Goal: Transaction & Acquisition: Purchase product/service

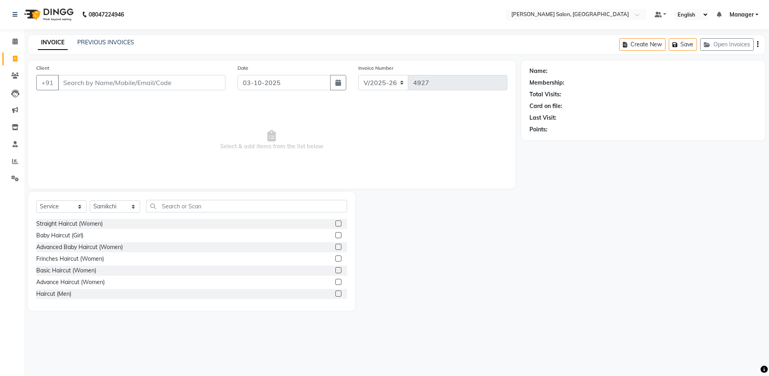
select select "4781"
select select "service"
select select "50453"
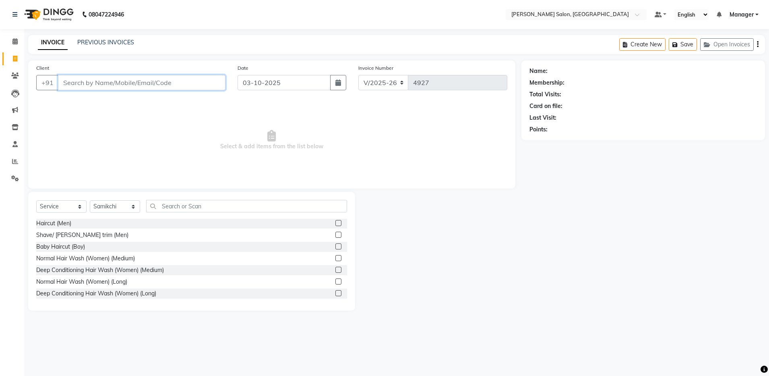
click at [103, 86] on input "Client" at bounding box center [142, 82] width 168 height 15
click at [137, 78] on input "Client" at bounding box center [142, 82] width 168 height 15
click at [182, 203] on input "text" at bounding box center [246, 206] width 201 height 12
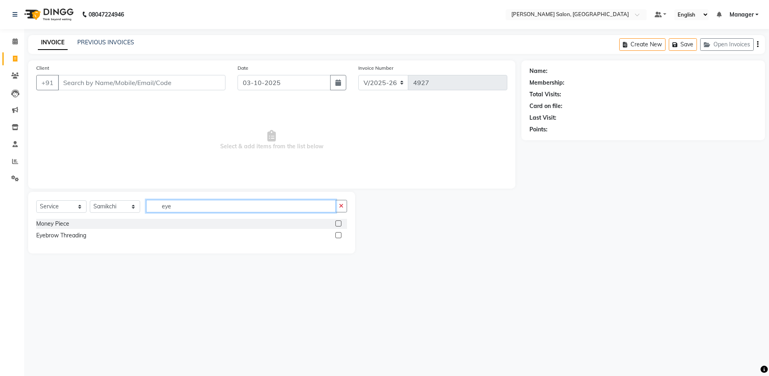
scroll to position [0, 0]
type input "eye"
click at [339, 223] on label at bounding box center [339, 223] width 6 height 6
click at [339, 223] on input "checkbox" at bounding box center [338, 223] width 5 height 5
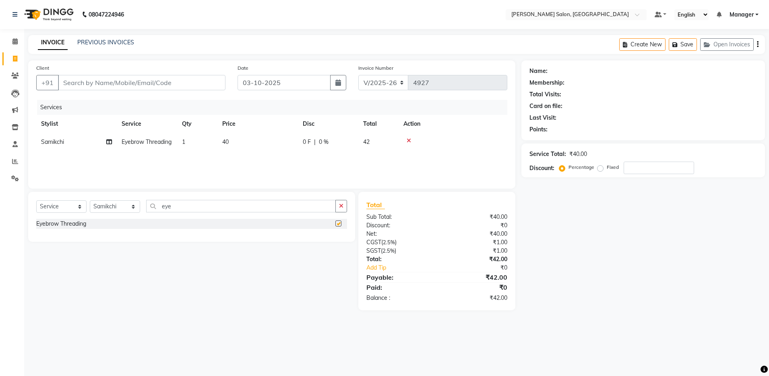
checkbox input "false"
click at [185, 84] on input "Client" at bounding box center [142, 82] width 168 height 15
type input "7"
type input "0"
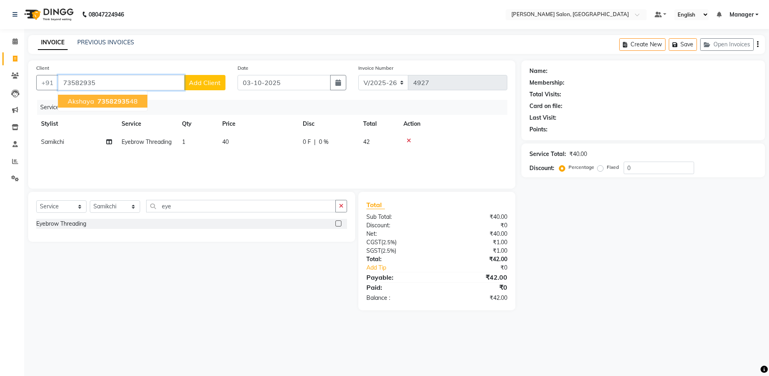
click at [107, 99] on span "73582935" at bounding box center [113, 101] width 32 height 8
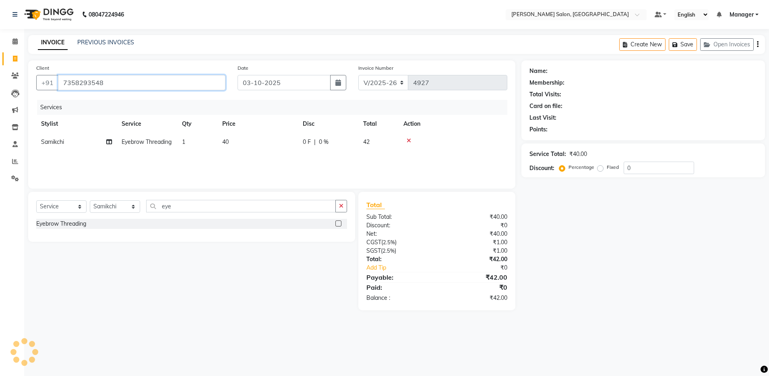
type input "7358293548"
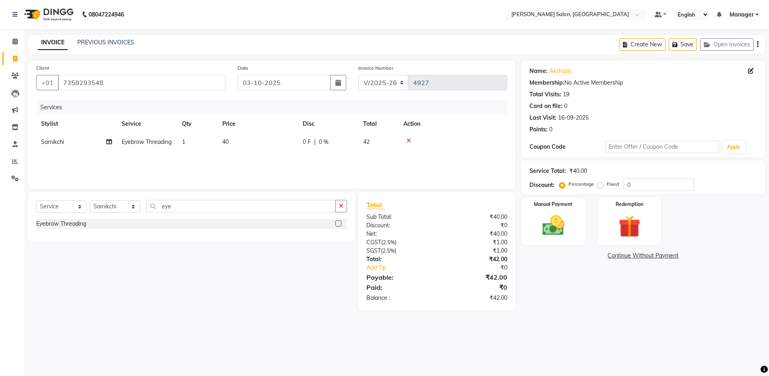
click at [56, 141] on span "Samikchi" at bounding box center [52, 141] width 23 height 7
select select "50453"
click at [87, 143] on select "Abhishek [PERSON_NAME] Arjun [PERSON_NAME] [PERSON_NAME] [PERSON_NAME] Manager …" at bounding box center [76, 144] width 71 height 12
click at [87, 142] on select "Abhishek [PERSON_NAME] Arjun [PERSON_NAME] [PERSON_NAME] [PERSON_NAME] Manager …" at bounding box center [76, 144] width 71 height 12
click at [87, 141] on select "Abhishek [PERSON_NAME] Arjun [PERSON_NAME] [PERSON_NAME] [PERSON_NAME] Manager …" at bounding box center [76, 144] width 71 height 12
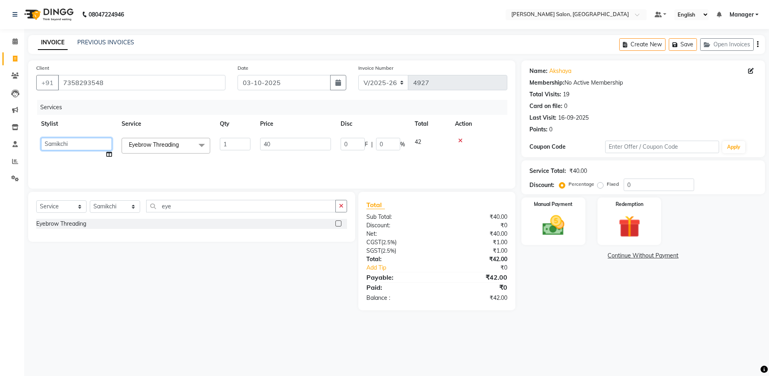
click at [87, 141] on select "Abhishek [PERSON_NAME] Arjun [PERSON_NAME] [PERSON_NAME] [PERSON_NAME] Manager …" at bounding box center [76, 144] width 71 height 12
select select "28900"
click at [758, 44] on icon "button" at bounding box center [758, 44] width 2 height 0
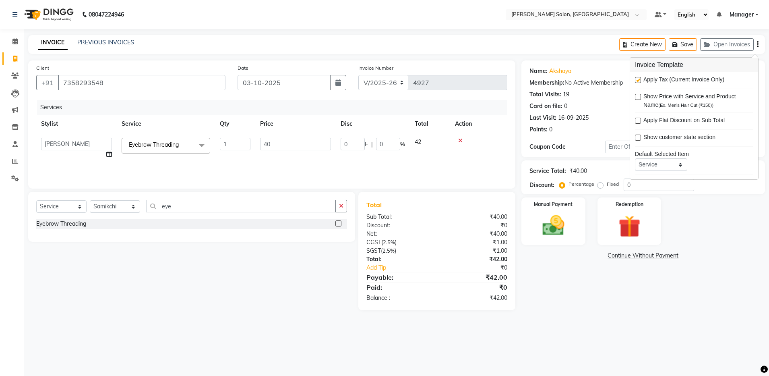
click at [638, 81] on label at bounding box center [638, 80] width 6 height 6
click at [638, 81] on input "checkbox" at bounding box center [637, 80] width 5 height 5
checkbox input "false"
click at [555, 228] on img at bounding box center [553, 225] width 37 height 27
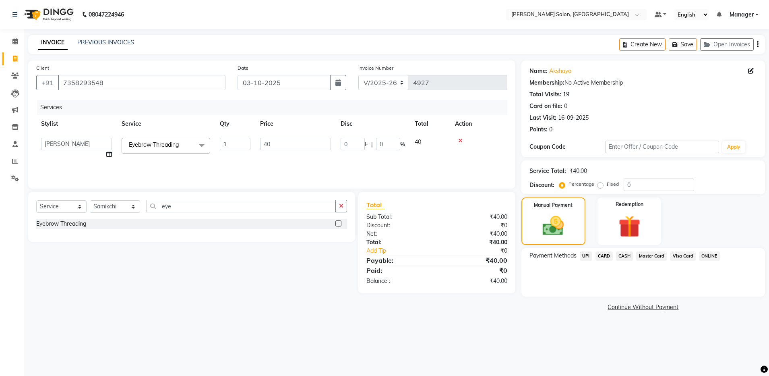
click at [586, 253] on span "UPI" at bounding box center [586, 255] width 12 height 9
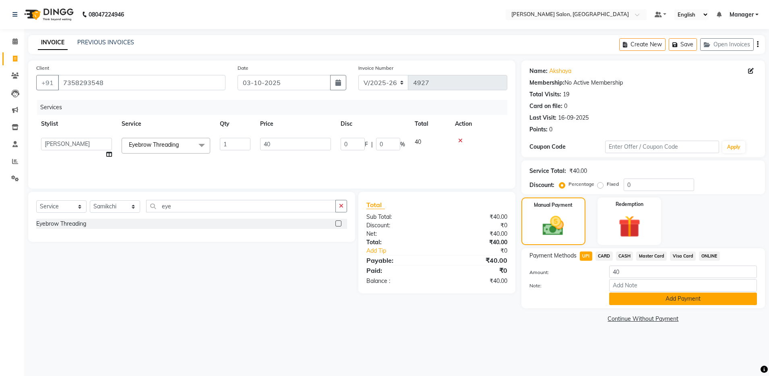
click at [648, 297] on button "Add Payment" at bounding box center [683, 298] width 148 height 12
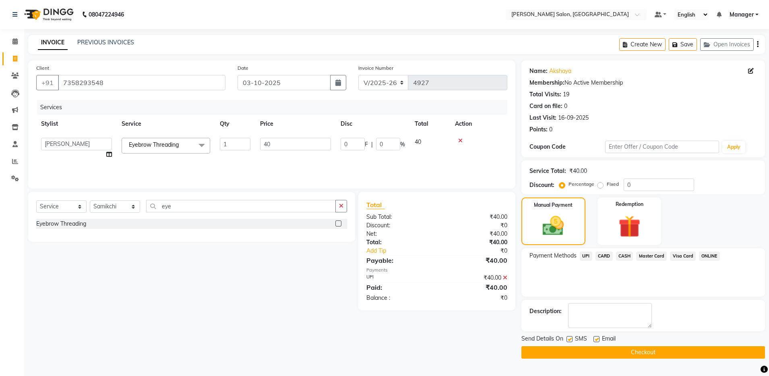
click at [625, 355] on button "Checkout" at bounding box center [644, 352] width 244 height 12
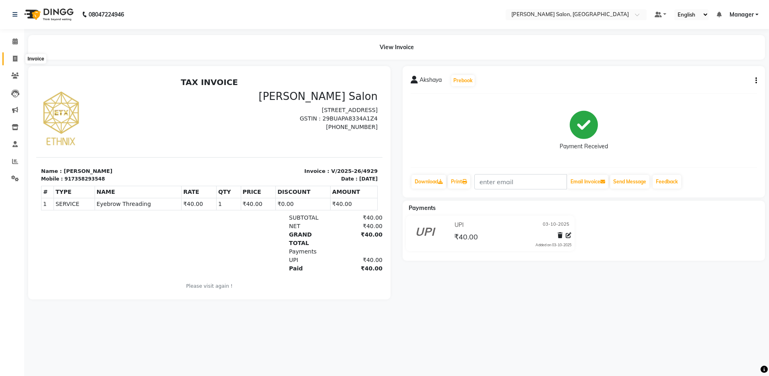
click at [14, 61] on icon at bounding box center [15, 59] width 4 height 6
select select "service"
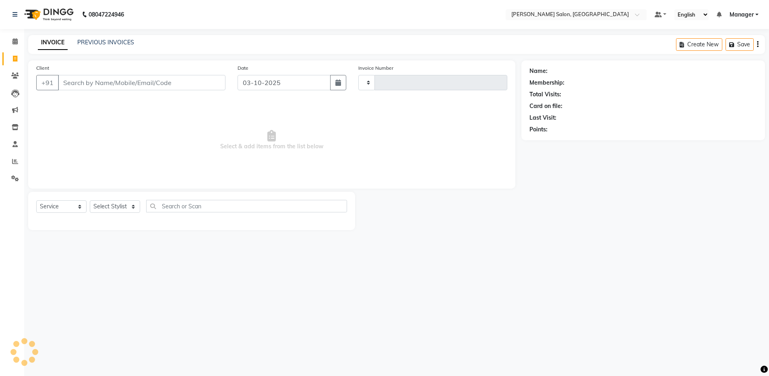
type input "4932"
select select "4781"
click at [93, 39] on link "PREVIOUS INVOICES" at bounding box center [105, 42] width 57 height 7
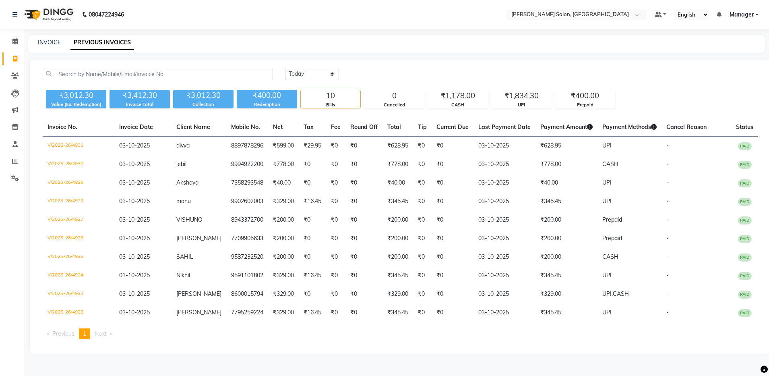
click at [408, 62] on div "Today Yesterday Custom Range ₹3,012.30 Value (Ex. Redemption) ₹3,412.30 Invoice…" at bounding box center [401, 207] width 742 height 294
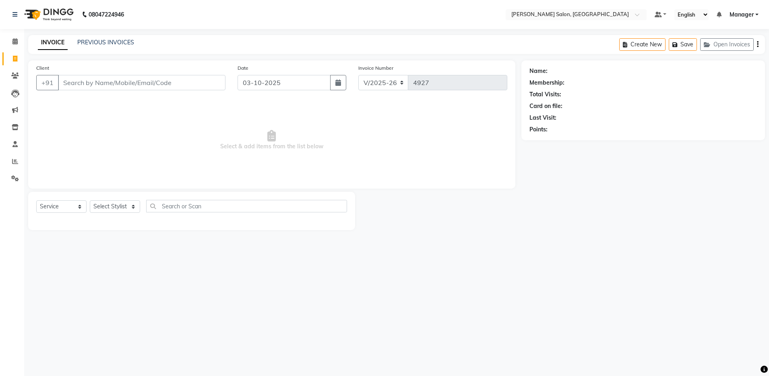
select select "4781"
select select "service"
click at [122, 208] on select "Select Stylist [PERSON_NAME] [PERSON_NAME] [PERSON_NAME] [PERSON_NAME] Manager …" at bounding box center [115, 206] width 50 height 12
select select "69605"
click at [90, 200] on select "Select Stylist [PERSON_NAME] [PERSON_NAME] [PERSON_NAME] [PERSON_NAME] Manager …" at bounding box center [115, 206] width 50 height 12
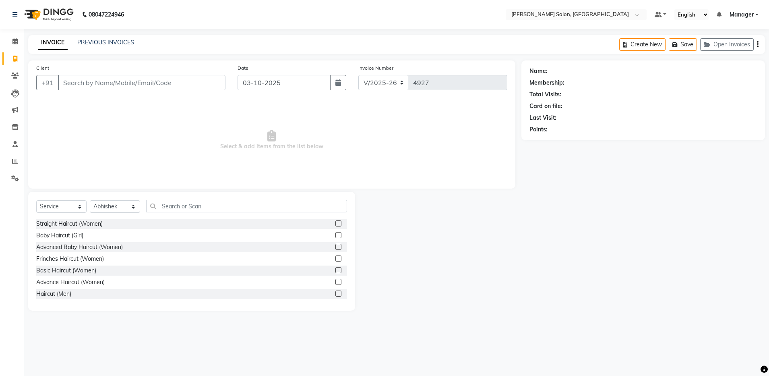
click at [336, 292] on label at bounding box center [339, 293] width 6 height 6
click at [336, 292] on input "checkbox" at bounding box center [338, 293] width 5 height 5
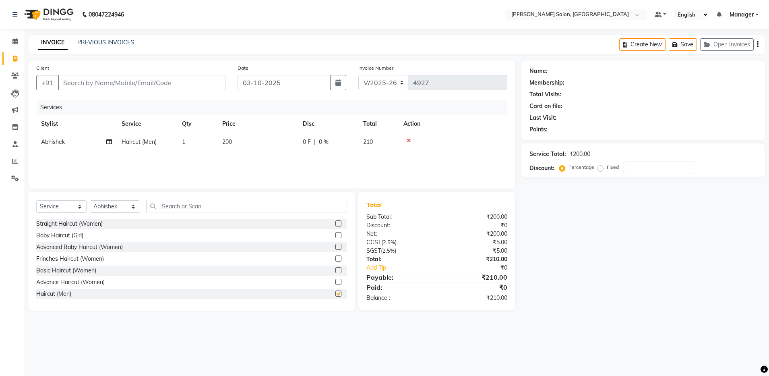
checkbox input "false"
click at [166, 84] on input "Client" at bounding box center [142, 82] width 168 height 15
type input "8"
type input "0"
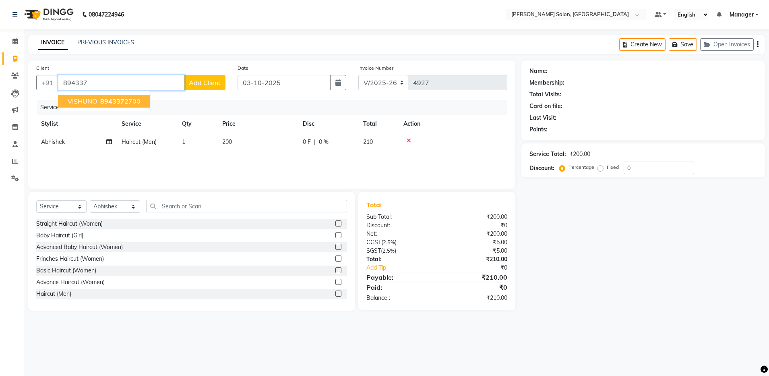
click at [141, 99] on button "VISHUNO 894337 2700" at bounding box center [104, 101] width 92 height 13
type input "8943372700"
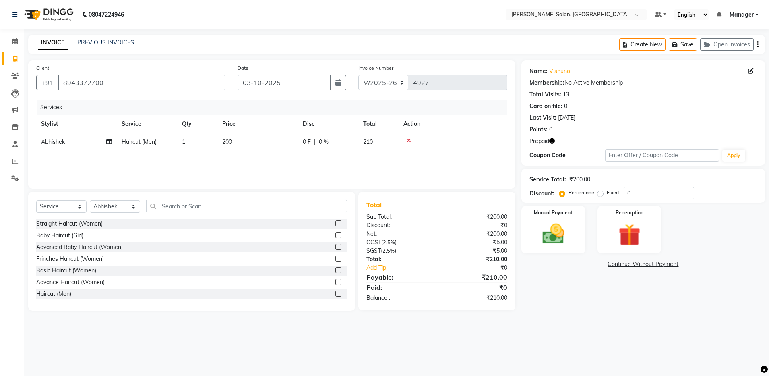
click at [551, 141] on icon "button" at bounding box center [552, 141] width 6 height 6
click at [635, 228] on img at bounding box center [629, 235] width 37 height 29
click at [596, 262] on span "Prepaid 1" at bounding box center [593, 265] width 26 height 9
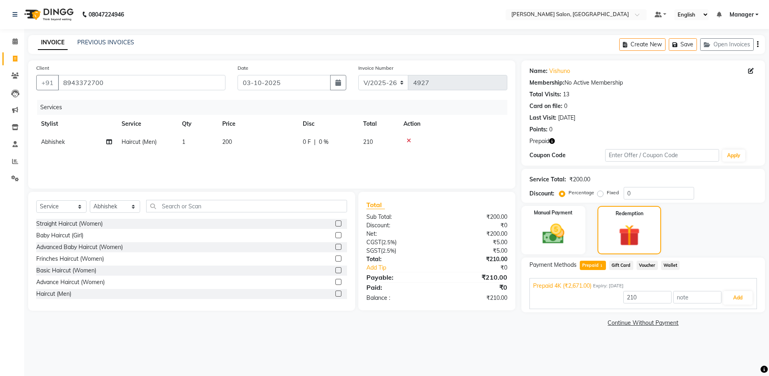
click at [758, 45] on icon "button" at bounding box center [758, 44] width 2 height 0
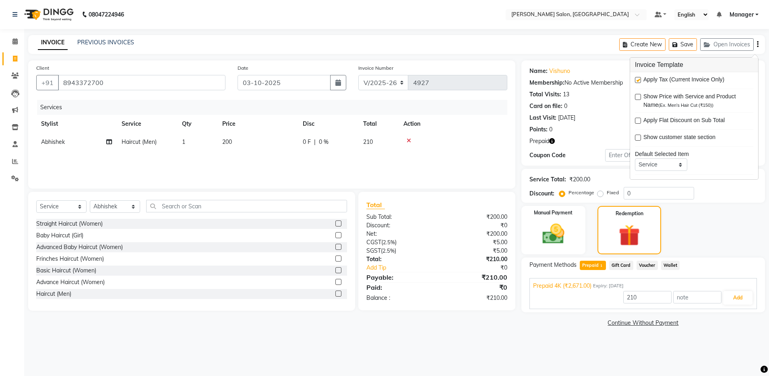
click at [638, 79] on label at bounding box center [638, 80] width 6 height 6
click at [638, 79] on input "checkbox" at bounding box center [637, 80] width 5 height 5
checkbox input "false"
click at [647, 293] on input "2671" at bounding box center [647, 297] width 48 height 12
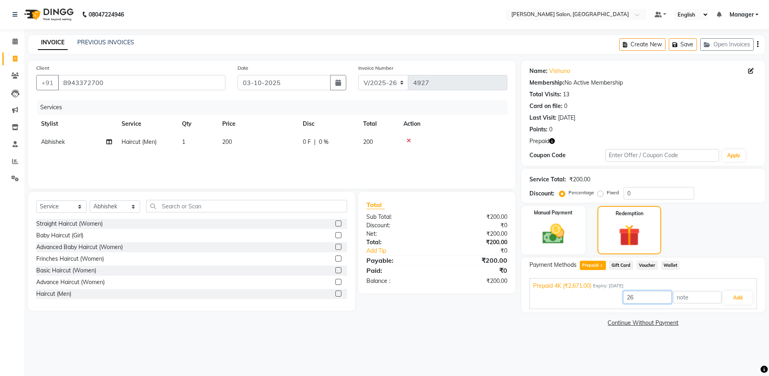
type input "2"
click at [547, 204] on div "Name: Vishuno Membership: No Active Membership Total Visits: 13 Card on file: 0…" at bounding box center [647, 194] width 250 height 268
click at [557, 230] on img at bounding box center [553, 234] width 37 height 27
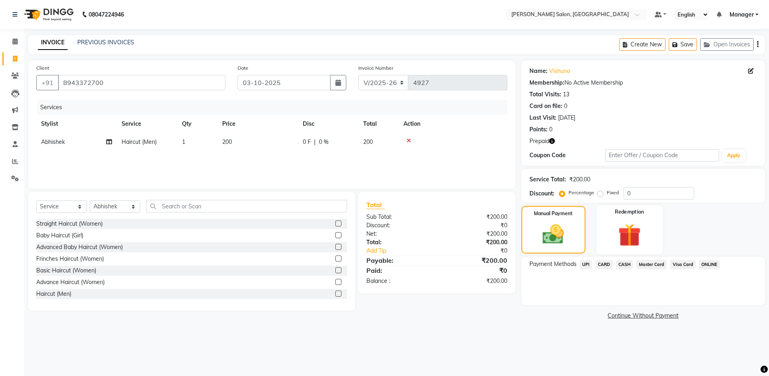
click at [621, 226] on img at bounding box center [629, 235] width 37 height 29
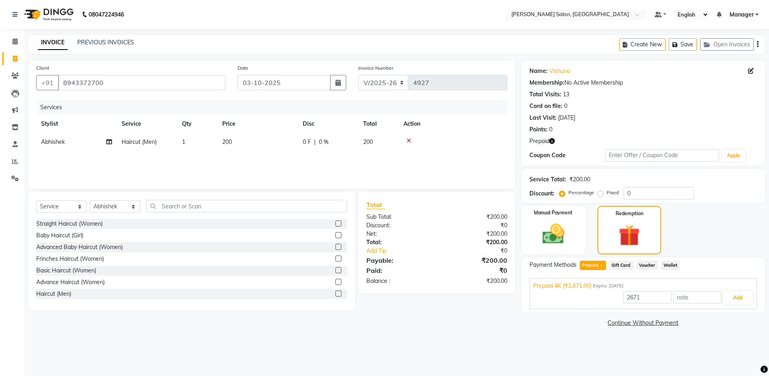
click at [758, 44] on icon "button" at bounding box center [758, 44] width 2 height 0
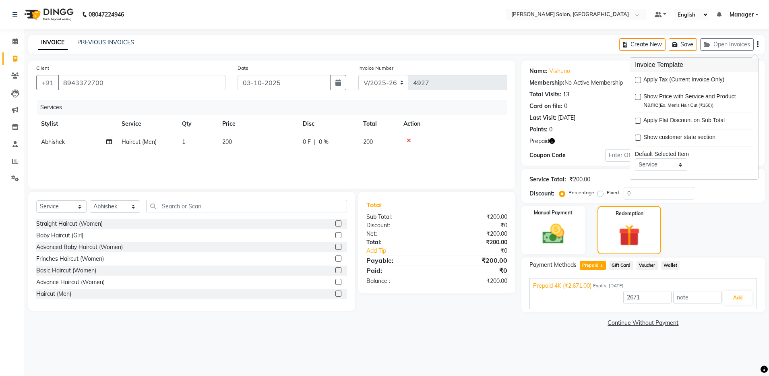
click at [640, 80] on label at bounding box center [638, 80] width 6 height 6
click at [640, 80] on input "checkbox" at bounding box center [637, 80] width 5 height 5
checkbox input "true"
click at [410, 139] on icon at bounding box center [409, 141] width 4 height 6
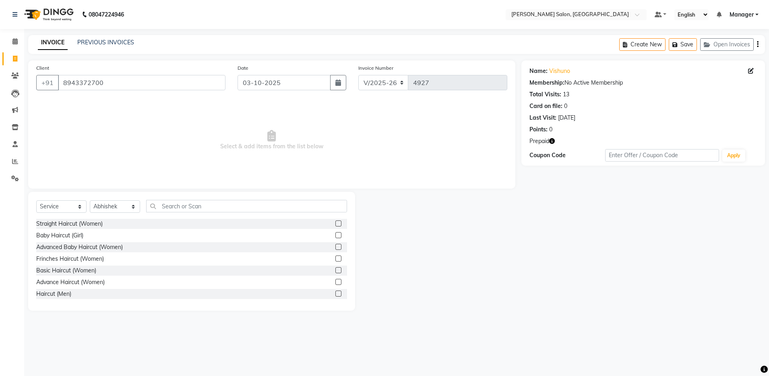
click at [336, 292] on label at bounding box center [339, 293] width 6 height 6
click at [336, 292] on input "checkbox" at bounding box center [338, 293] width 5 height 5
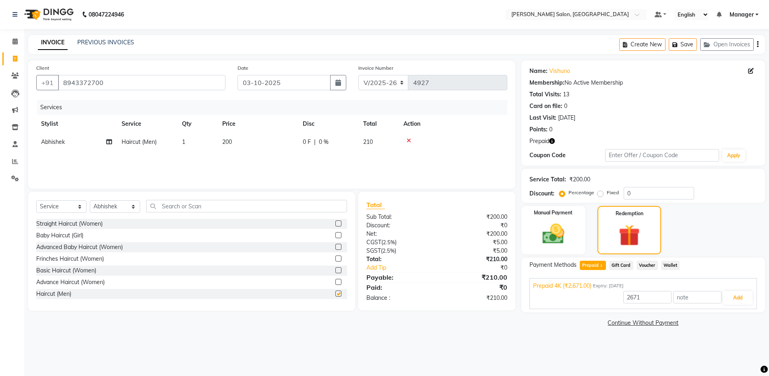
checkbox input "false"
click at [651, 298] on input "2671" at bounding box center [647, 297] width 48 height 12
type input "200"
click at [729, 296] on button "Add" at bounding box center [737, 298] width 29 height 14
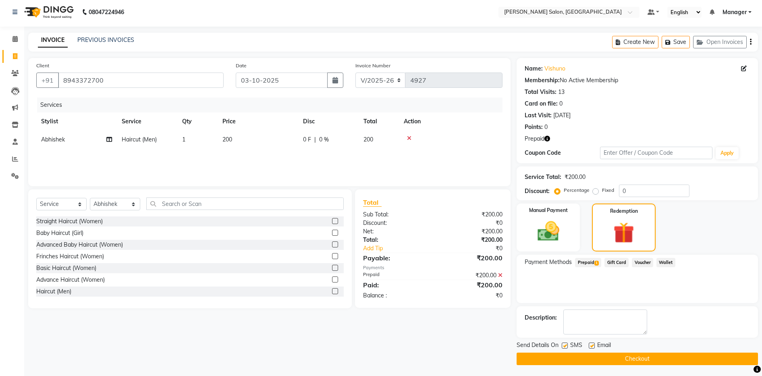
scroll to position [4, 0]
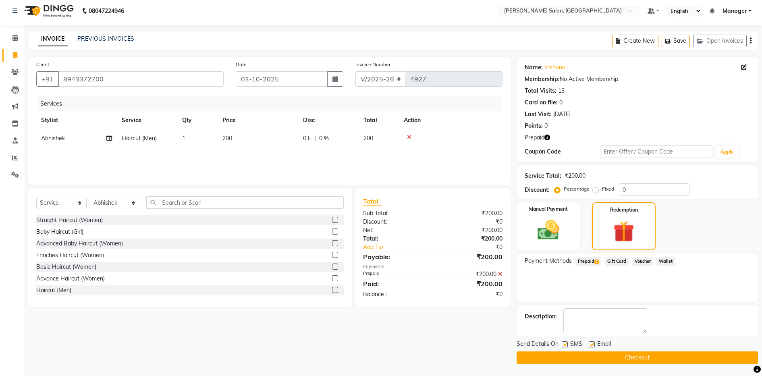
click at [580, 359] on button "Checkout" at bounding box center [636, 357] width 241 height 12
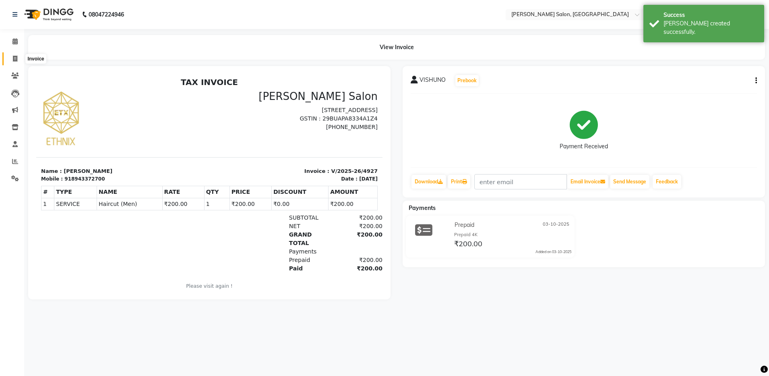
click at [16, 56] on icon at bounding box center [15, 59] width 4 height 6
select select "service"
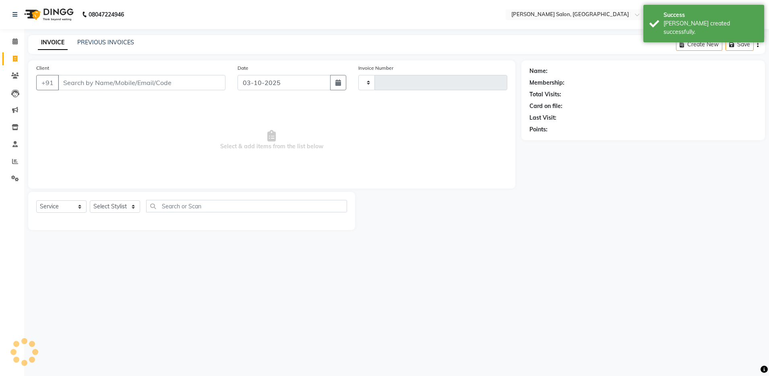
type input "4928"
select select "4781"
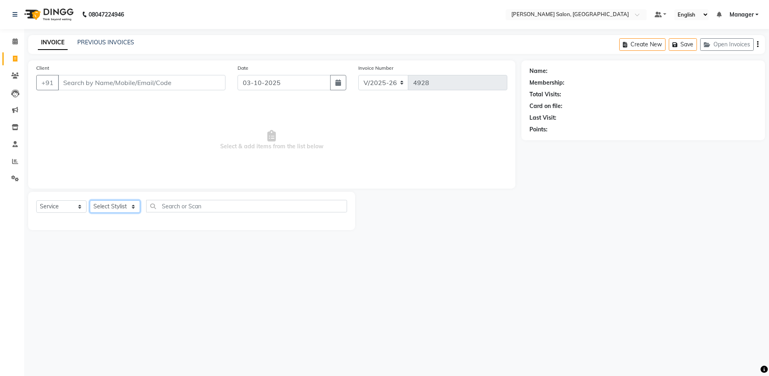
click at [125, 203] on select "Select Stylist [PERSON_NAME] [PERSON_NAME] [PERSON_NAME] [PERSON_NAME] Manager …" at bounding box center [115, 206] width 50 height 12
select select "28896"
click at [90, 200] on select "Select Stylist [PERSON_NAME] [PERSON_NAME] [PERSON_NAME] [PERSON_NAME] Manager …" at bounding box center [115, 206] width 50 height 12
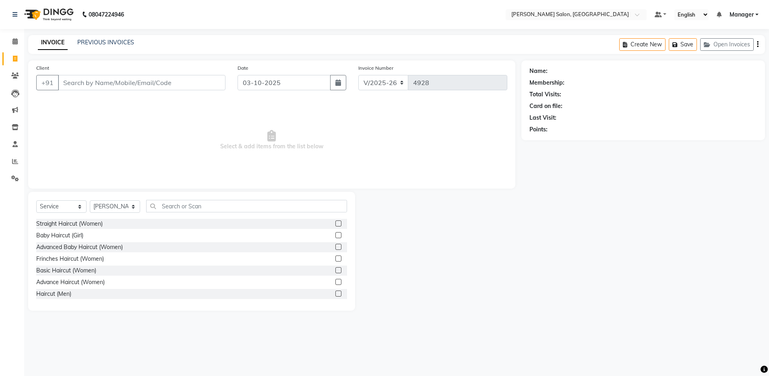
click at [336, 292] on label at bounding box center [339, 293] width 6 height 6
click at [336, 292] on input "checkbox" at bounding box center [338, 293] width 5 height 5
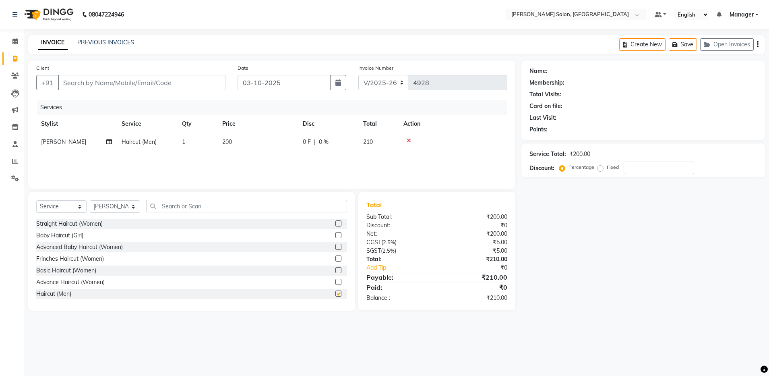
checkbox input "false"
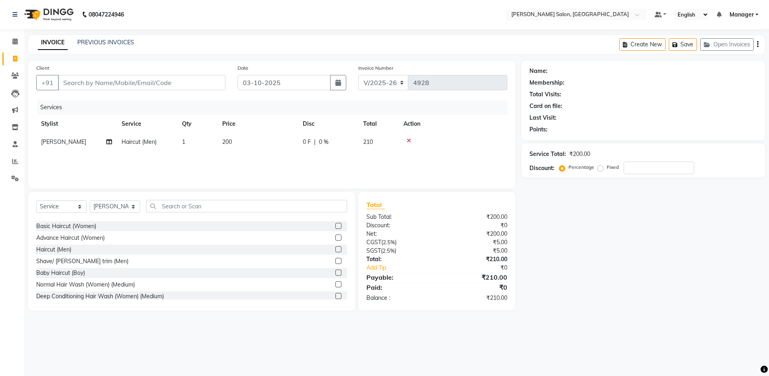
scroll to position [70, 0]
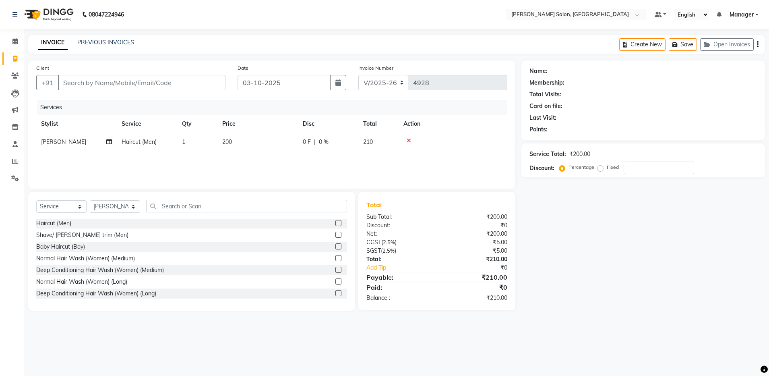
click at [336, 234] on label at bounding box center [339, 235] width 6 height 6
click at [336, 234] on input "checkbox" at bounding box center [338, 234] width 5 height 5
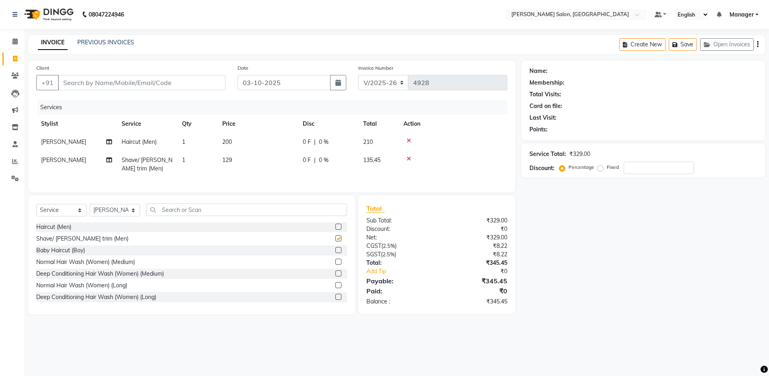
checkbox input "false"
click at [123, 82] on input "Client" at bounding box center [142, 82] width 168 height 15
type input "9"
type input "0"
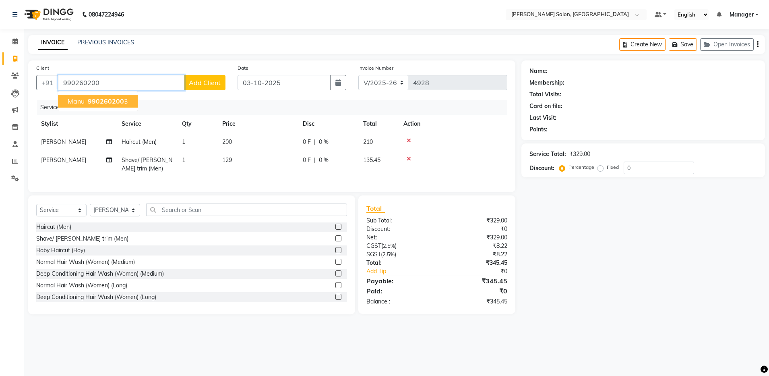
click at [104, 100] on span "990260200" at bounding box center [106, 101] width 36 height 8
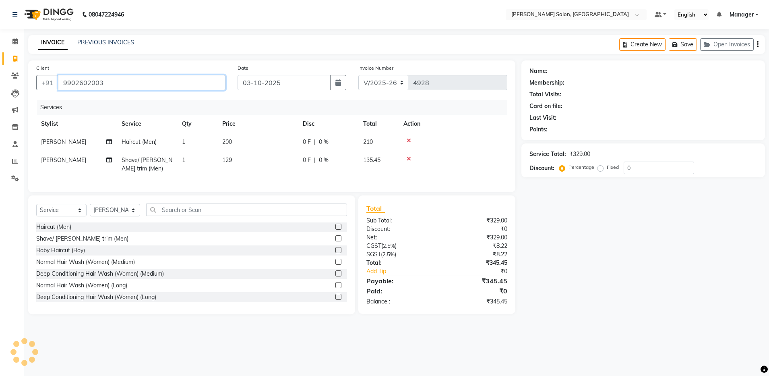
type input "9902602003"
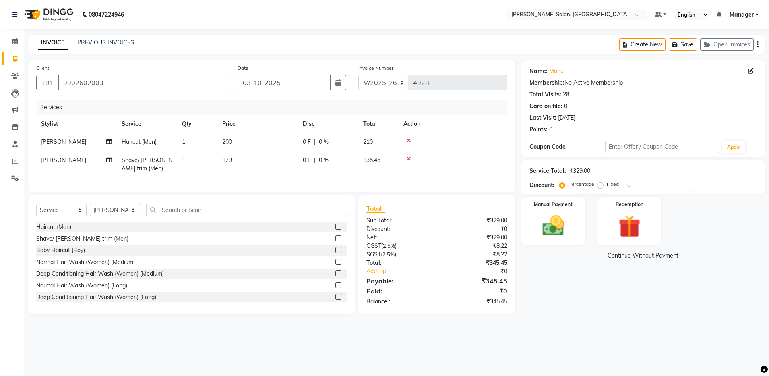
click at [60, 142] on span "[PERSON_NAME]" at bounding box center [63, 141] width 45 height 7
select select "28896"
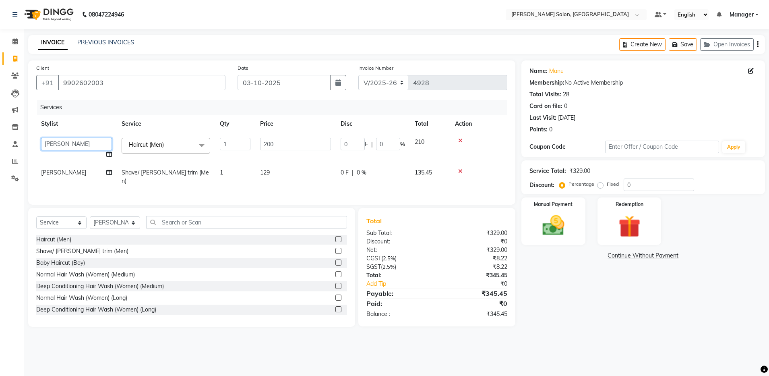
click at [61, 142] on select "Abhishek [PERSON_NAME] Arjun [PERSON_NAME] [PERSON_NAME] [PERSON_NAME] Manager …" at bounding box center [76, 144] width 71 height 12
select select "93619"
click at [78, 169] on td "[PERSON_NAME]" at bounding box center [76, 177] width 81 height 27
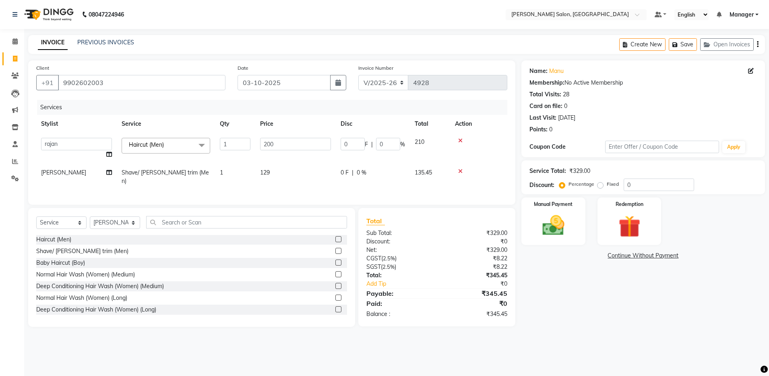
select select "28896"
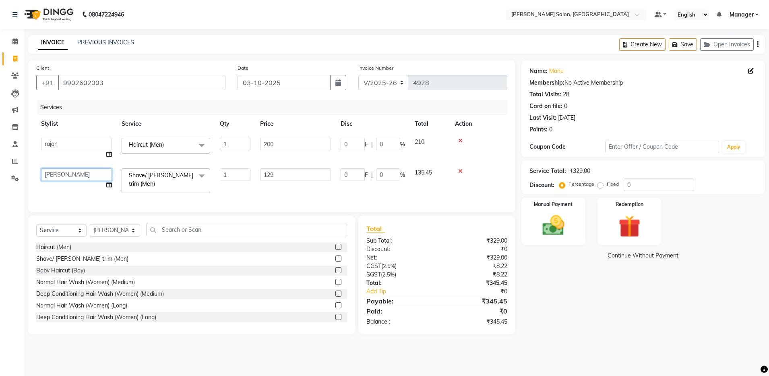
click at [80, 173] on select "Abhishek [PERSON_NAME] Arjun [PERSON_NAME] [PERSON_NAME] [PERSON_NAME] Manager …" at bounding box center [76, 174] width 71 height 12
select select "93626"
click at [551, 219] on img at bounding box center [553, 225] width 37 height 27
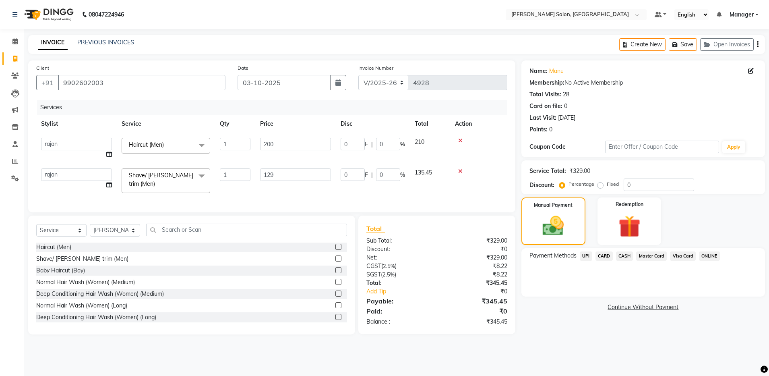
click at [585, 254] on span "UPI" at bounding box center [586, 255] width 12 height 9
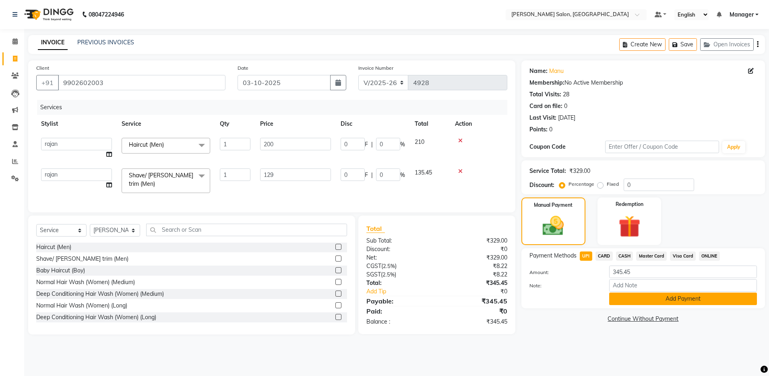
click at [642, 296] on button "Add Payment" at bounding box center [683, 298] width 148 height 12
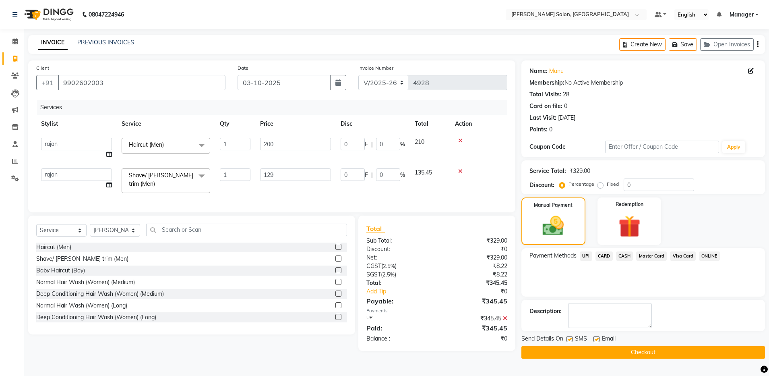
click at [619, 349] on button "Checkout" at bounding box center [644, 352] width 244 height 12
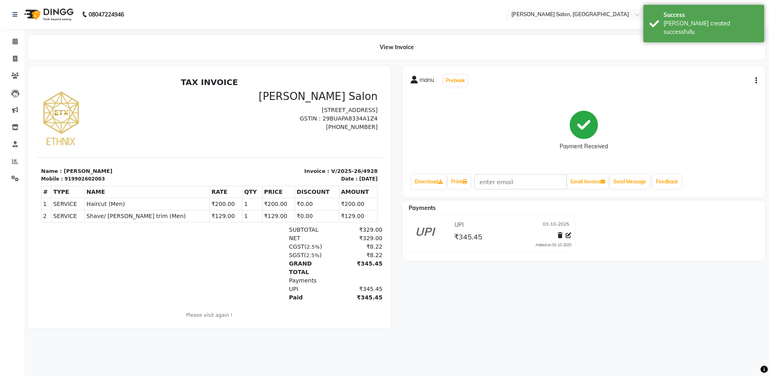
click at [86, 178] on div "919902602003" at bounding box center [84, 178] width 40 height 7
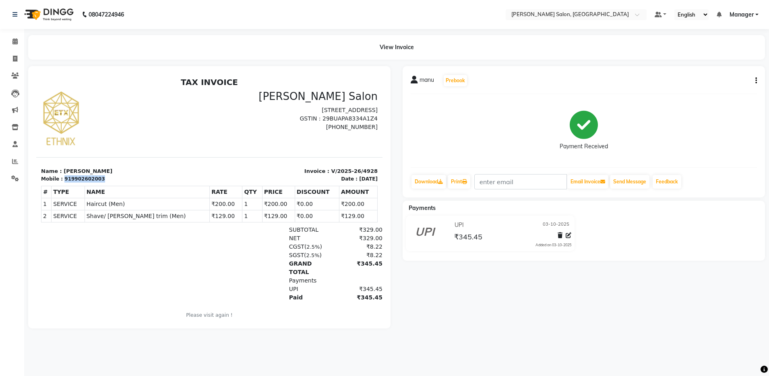
copy div "919902602003"
click at [10, 57] on span at bounding box center [15, 58] width 14 height 9
select select "service"
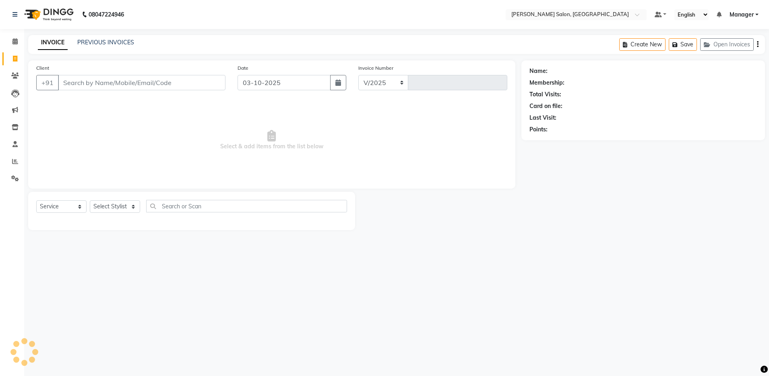
select select "4781"
type input "4930"
click at [106, 41] on link "PREVIOUS INVOICES" at bounding box center [105, 42] width 57 height 7
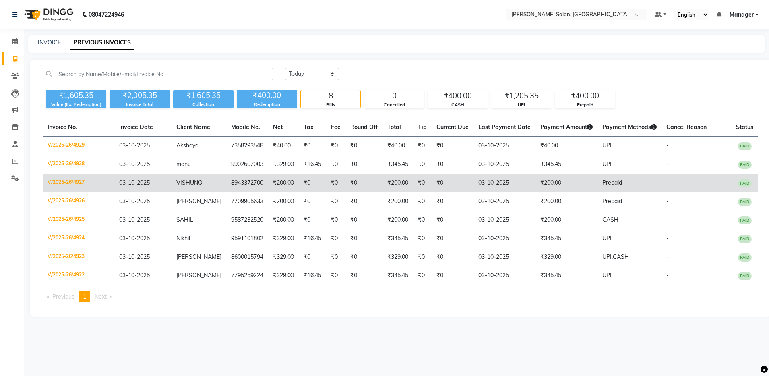
click at [190, 177] on td "VISHUNO" at bounding box center [199, 183] width 55 height 19
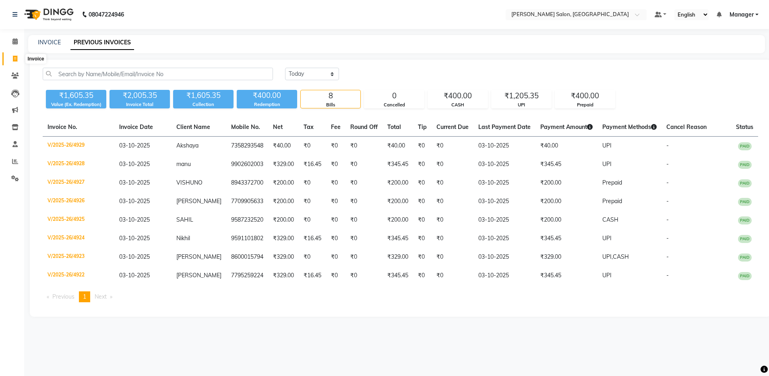
click at [14, 62] on span at bounding box center [15, 58] width 14 height 9
select select "service"
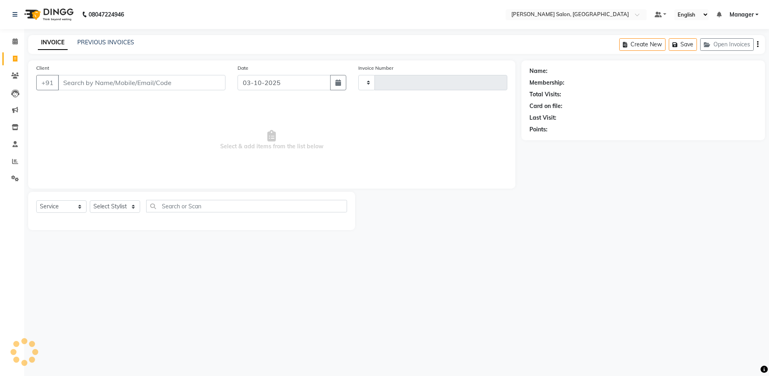
type input "4931"
select select "4781"
click at [107, 207] on select "Select Stylist" at bounding box center [115, 206] width 50 height 12
select select "28901"
click at [90, 200] on select "Select Stylist [PERSON_NAME] [PERSON_NAME] [PERSON_NAME] [PERSON_NAME] Manager …" at bounding box center [115, 206] width 50 height 12
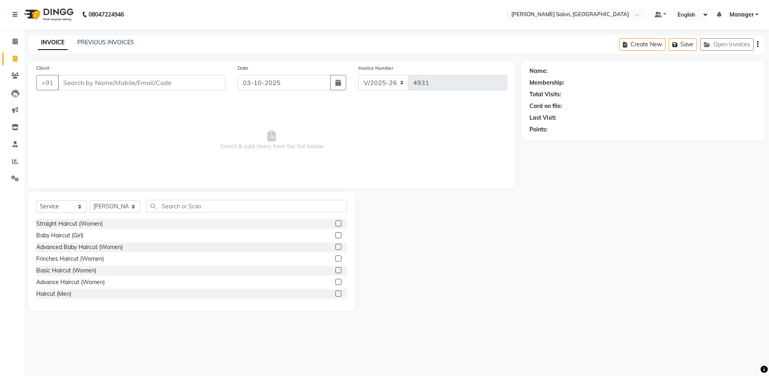
click at [336, 270] on label at bounding box center [339, 270] width 6 height 6
click at [336, 270] on input "checkbox" at bounding box center [338, 270] width 5 height 5
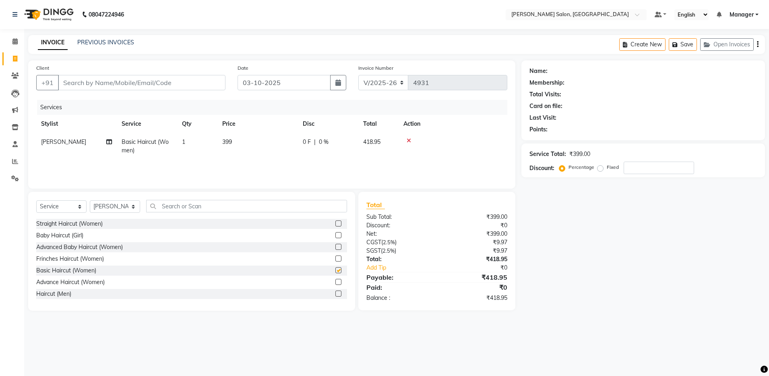
checkbox input "false"
click at [167, 205] on input "text" at bounding box center [246, 206] width 201 height 12
type input "wax"
click at [336, 221] on label at bounding box center [339, 223] width 6 height 6
click at [336, 221] on input "checkbox" at bounding box center [338, 223] width 5 height 5
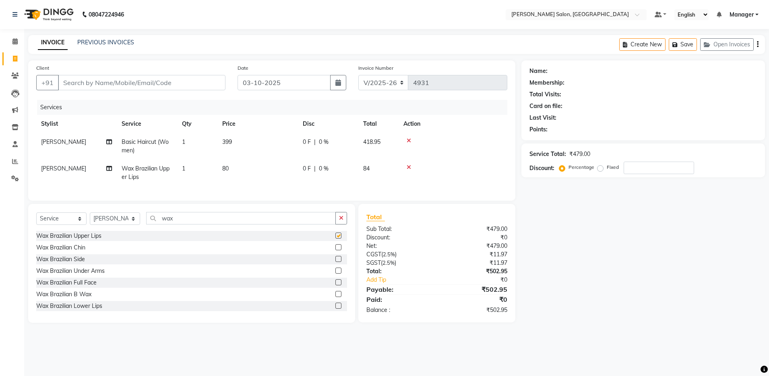
checkbox input "false"
click at [336, 250] on label at bounding box center [339, 247] width 6 height 6
click at [336, 250] on input "checkbox" at bounding box center [338, 247] width 5 height 5
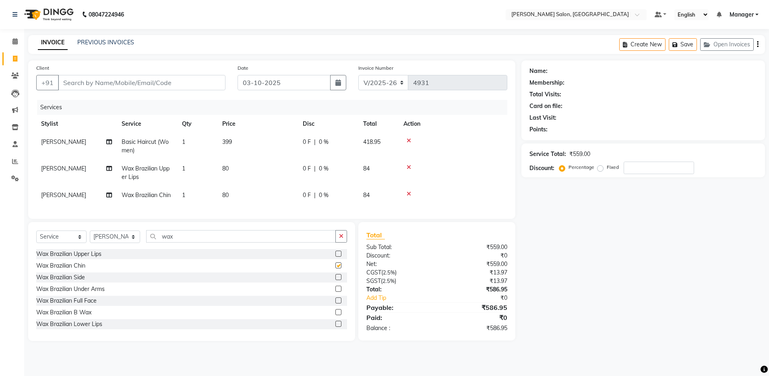
checkbox input "false"
click at [124, 240] on select "Select Stylist [PERSON_NAME] [PERSON_NAME] [PERSON_NAME] [PERSON_NAME] Manager …" at bounding box center [115, 236] width 50 height 12
select select "28900"
click at [90, 238] on select "Select Stylist [PERSON_NAME] [PERSON_NAME] [PERSON_NAME] [PERSON_NAME] Manager …" at bounding box center [115, 236] width 50 height 12
click at [177, 242] on input "wax" at bounding box center [241, 236] width 190 height 12
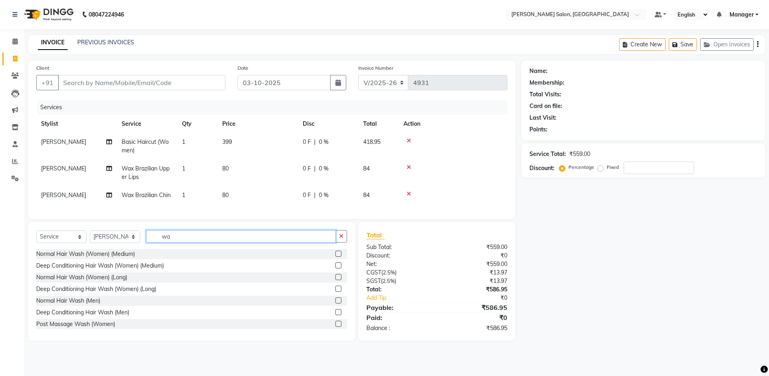
type input "w"
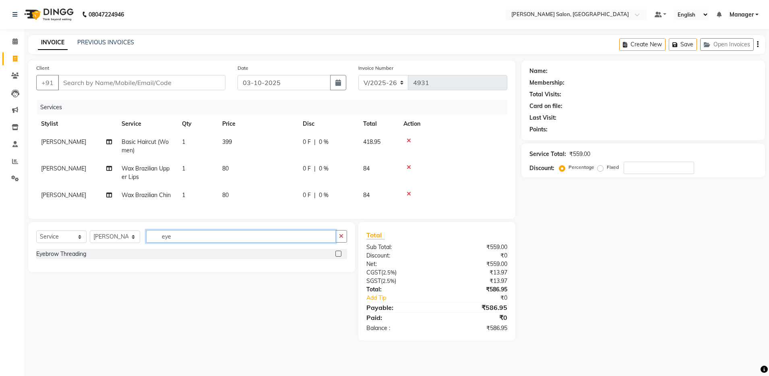
type input "eye"
click at [339, 257] on label at bounding box center [339, 254] width 6 height 6
click at [339, 257] on input "checkbox" at bounding box center [338, 253] width 5 height 5
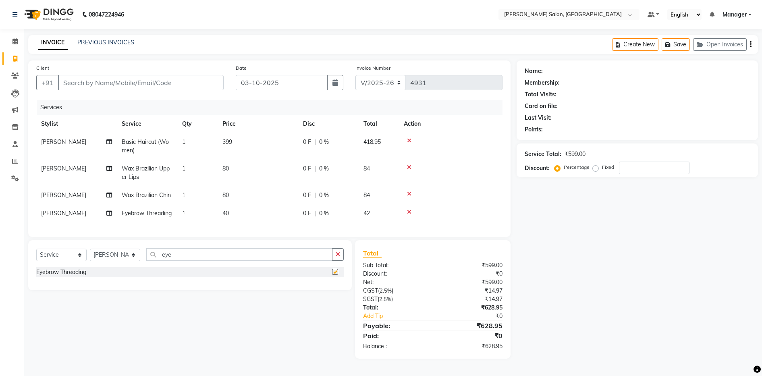
checkbox input "false"
click at [78, 87] on input "Client" at bounding box center [141, 82] width 166 height 15
type input "8"
type input "0"
type input "8897878296"
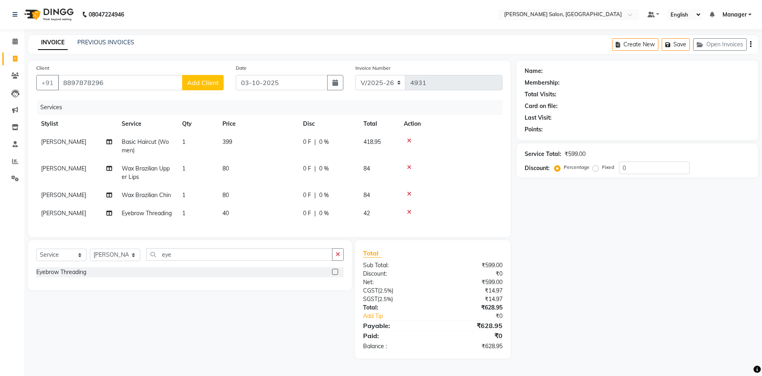
click at [184, 87] on button "Add Client" at bounding box center [202, 82] width 41 height 15
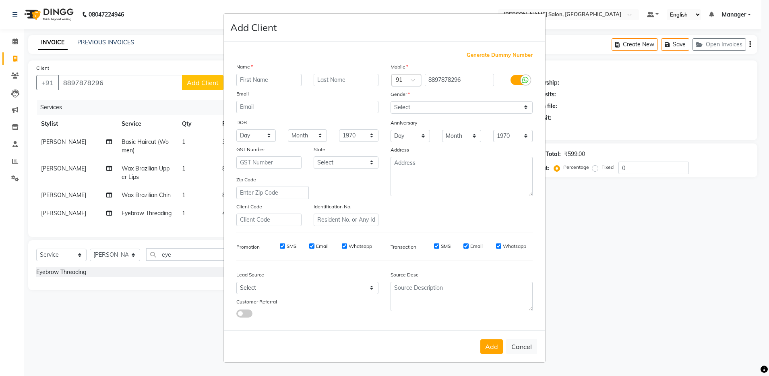
click at [252, 81] on input "text" at bounding box center [268, 80] width 65 height 12
type input "divya"
click at [416, 108] on select "Select [DEMOGRAPHIC_DATA] [DEMOGRAPHIC_DATA] Other Prefer Not To Say" at bounding box center [462, 107] width 142 height 12
select select "[DEMOGRAPHIC_DATA]"
click at [391, 101] on select "Select [DEMOGRAPHIC_DATA] [DEMOGRAPHIC_DATA] Other Prefer Not To Say" at bounding box center [462, 107] width 142 height 12
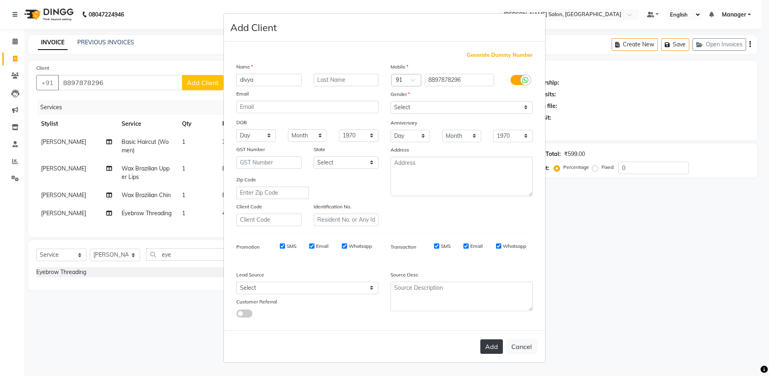
click at [494, 344] on button "Add" at bounding box center [492, 346] width 23 height 14
select select
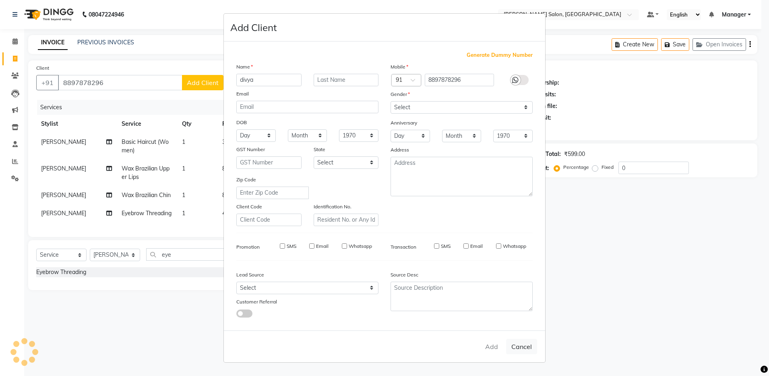
select select
checkbox input "false"
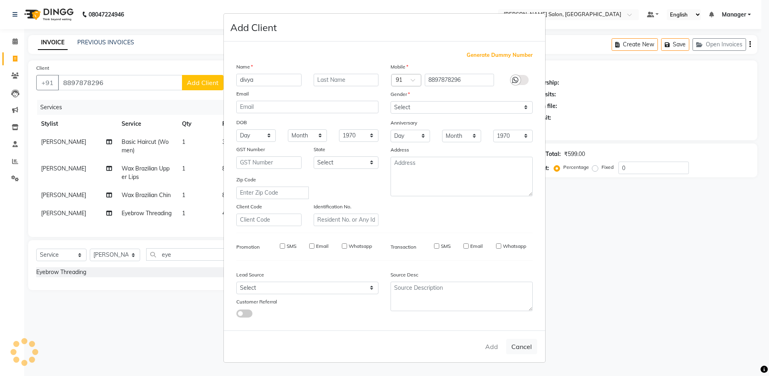
checkbox input "false"
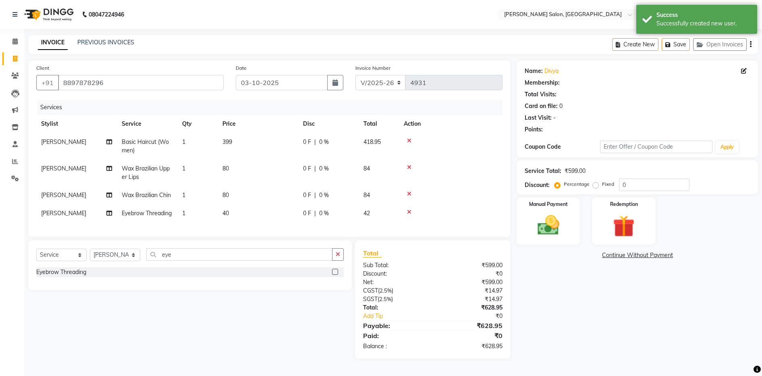
scroll to position [11, 0]
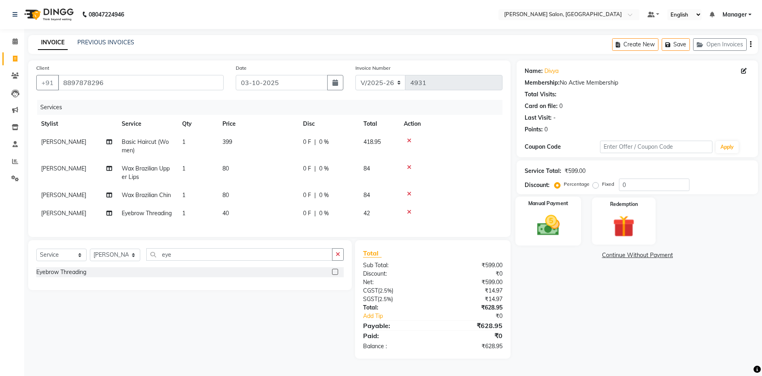
click at [543, 212] on img at bounding box center [548, 225] width 37 height 26
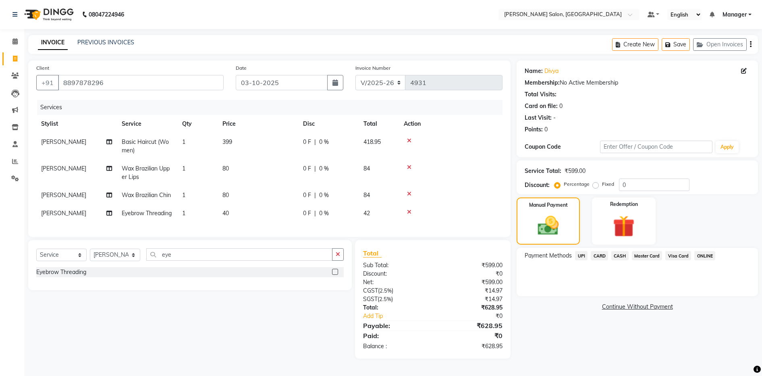
click at [582, 251] on span "UPI" at bounding box center [581, 255] width 12 height 9
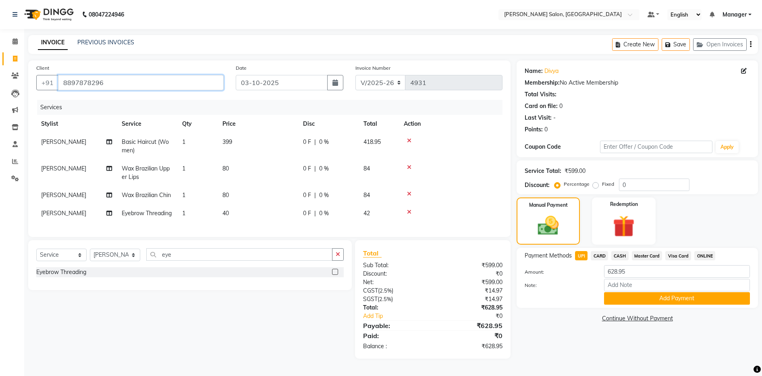
click at [66, 75] on input "8897878296" at bounding box center [141, 82] width 166 height 15
click at [631, 292] on button "Add Payment" at bounding box center [677, 298] width 146 height 12
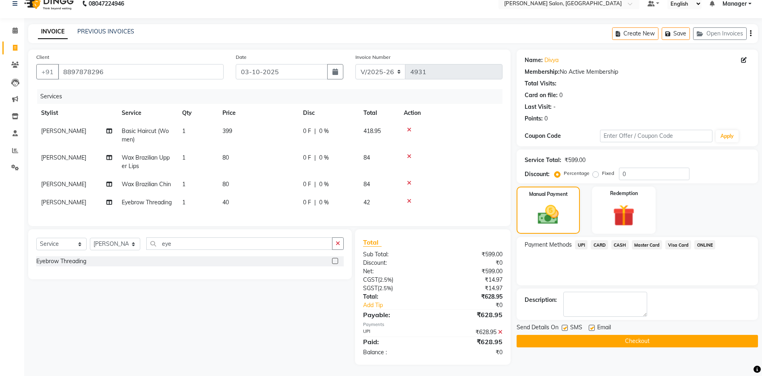
click at [589, 328] on label at bounding box center [591, 328] width 6 height 6
click at [589, 328] on input "checkbox" at bounding box center [590, 327] width 5 height 5
checkbox input "false"
click at [584, 343] on button "Checkout" at bounding box center [636, 341] width 241 height 12
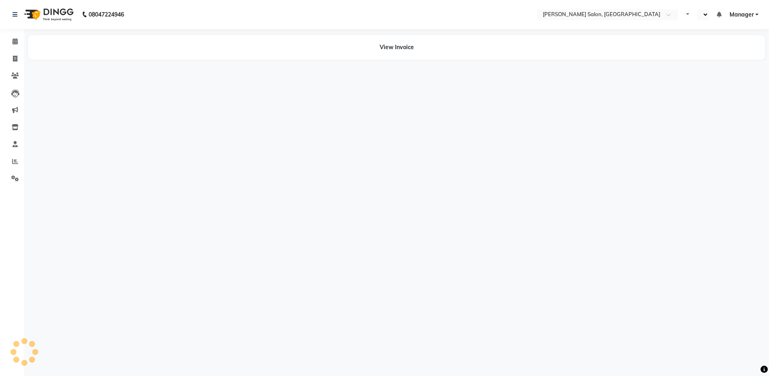
select select "en"
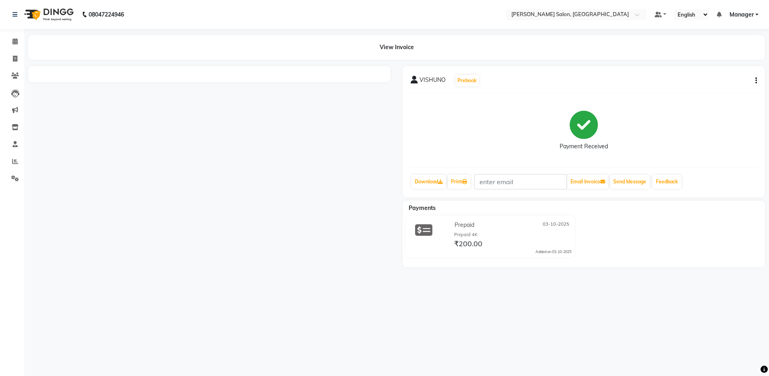
click at [465, 117] on div "Payment Received" at bounding box center [584, 130] width 346 height 60
click at [17, 58] on icon at bounding box center [15, 59] width 4 height 6
select select "service"
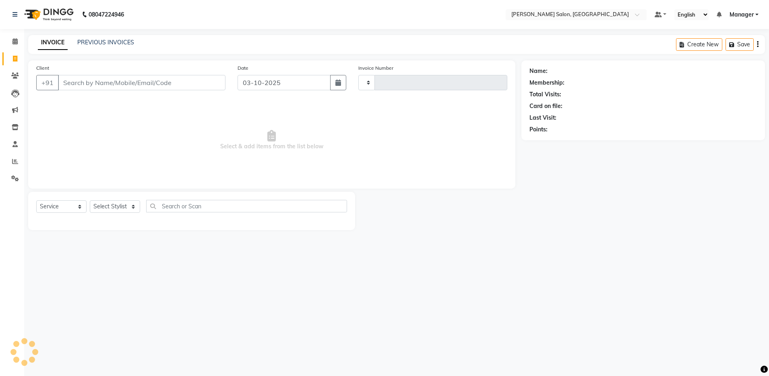
type input "4930"
select select "4781"
click at [96, 42] on link "PREVIOUS INVOICES" at bounding box center [105, 42] width 57 height 7
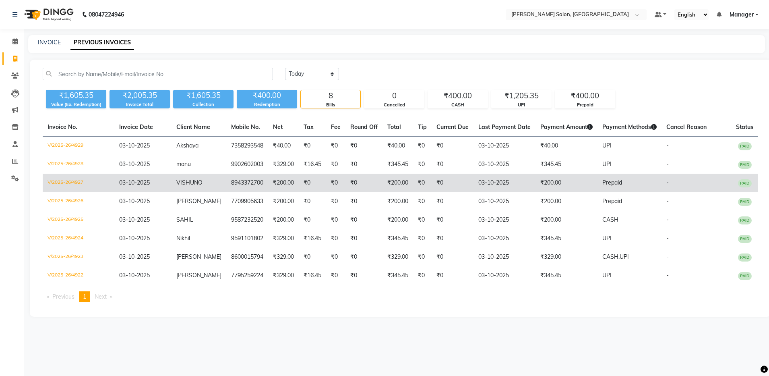
click at [198, 182] on span "VISHUNO" at bounding box center [189, 182] width 26 height 7
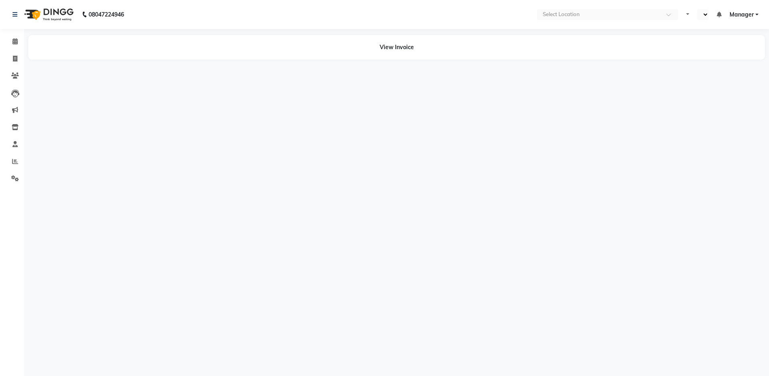
select select "en"
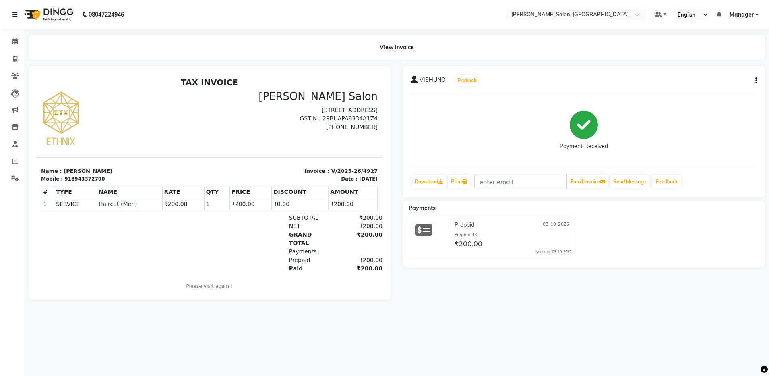
click at [79, 180] on div "918943372700" at bounding box center [84, 178] width 40 height 7
copy div "918943372700"
click at [12, 63] on span at bounding box center [15, 58] width 14 height 9
select select "service"
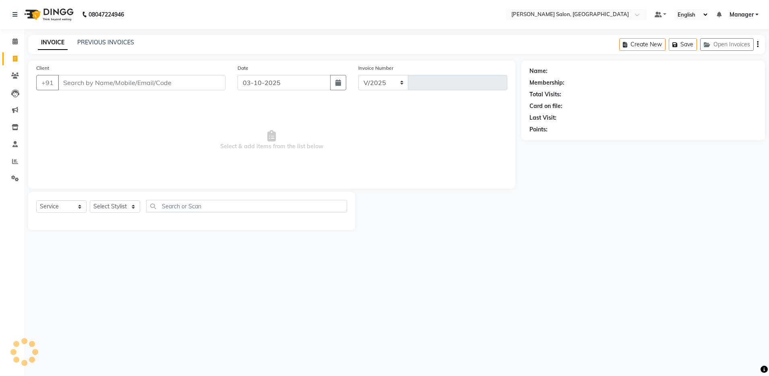
select select "4781"
type input "4930"
click at [123, 206] on select "Select Stylist" at bounding box center [115, 206] width 50 height 12
click at [128, 203] on select "Select Stylist [PERSON_NAME] [PERSON_NAME] [PERSON_NAME] [PERSON_NAME] Manager …" at bounding box center [115, 206] width 50 height 12
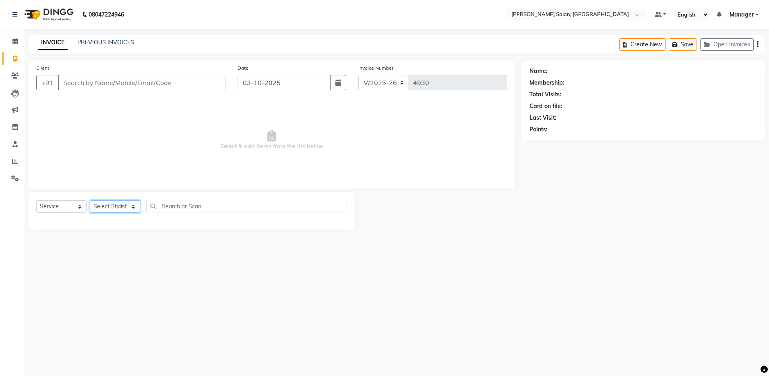
select select "28900"
click at [90, 200] on select "Select Stylist [PERSON_NAME] [PERSON_NAME] [PERSON_NAME] [PERSON_NAME] Manager …" at bounding box center [115, 206] width 50 height 12
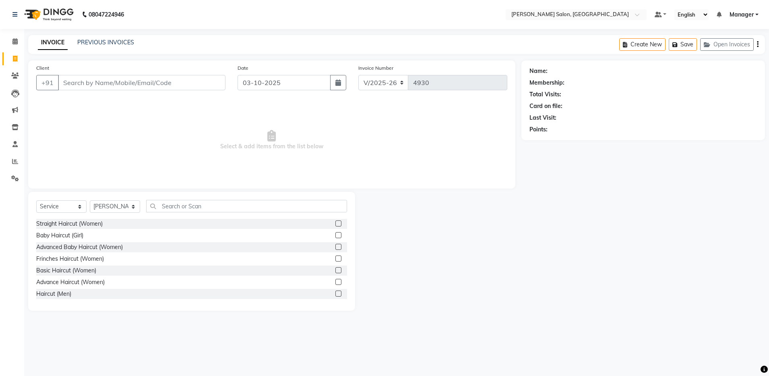
click at [336, 293] on label at bounding box center [339, 293] width 6 height 6
click at [336, 293] on input "checkbox" at bounding box center [338, 293] width 5 height 5
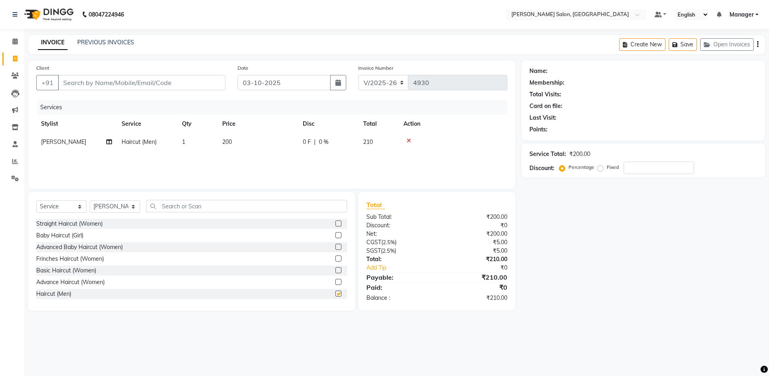
checkbox input "false"
click at [336, 238] on div at bounding box center [338, 236] width 5 height 8
click at [336, 232] on label at bounding box center [339, 235] width 6 height 6
click at [336, 232] on input "checkbox" at bounding box center [338, 234] width 5 height 5
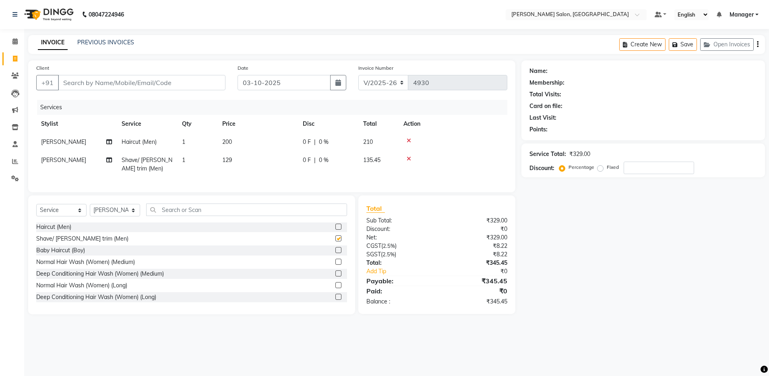
checkbox input "false"
click at [292, 215] on input "text" at bounding box center [246, 209] width 201 height 12
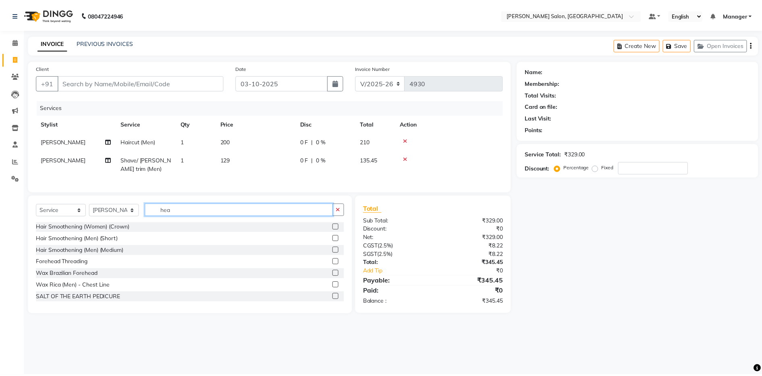
scroll to position [0, 0]
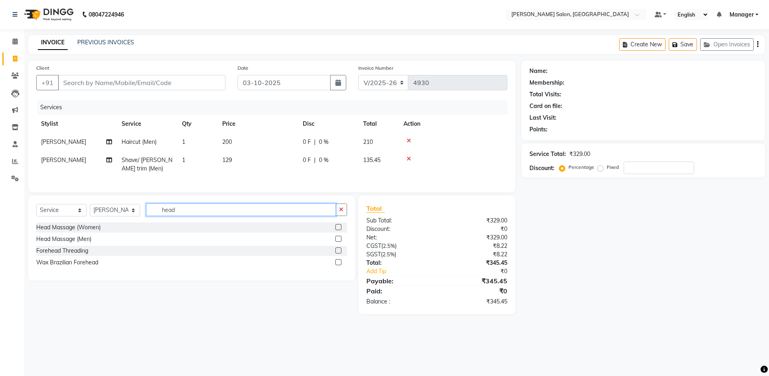
type input "head"
click at [339, 242] on label at bounding box center [339, 239] width 6 height 6
click at [339, 242] on input "checkbox" at bounding box center [338, 238] width 5 height 5
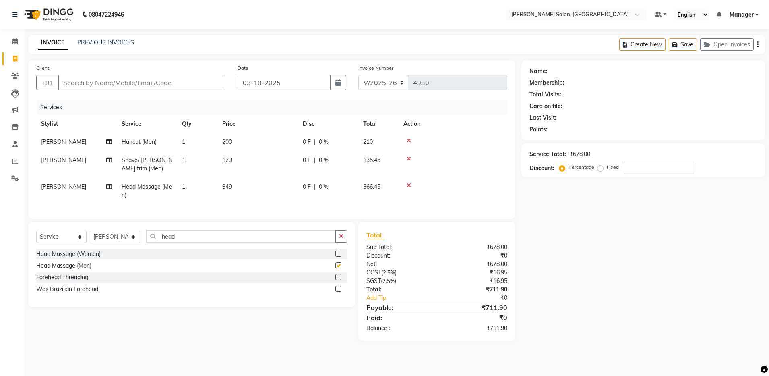
checkbox input "false"
click at [290, 242] on input "head" at bounding box center [241, 236] width 190 height 12
type input "h"
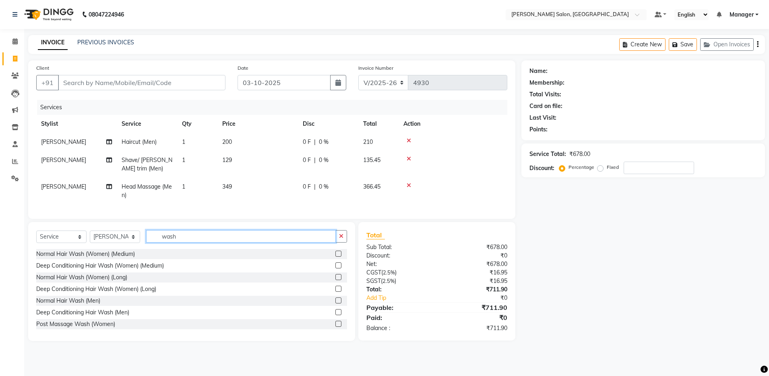
type input "wash"
click at [336, 303] on label at bounding box center [339, 300] width 6 height 6
click at [336, 303] on input "checkbox" at bounding box center [338, 300] width 5 height 5
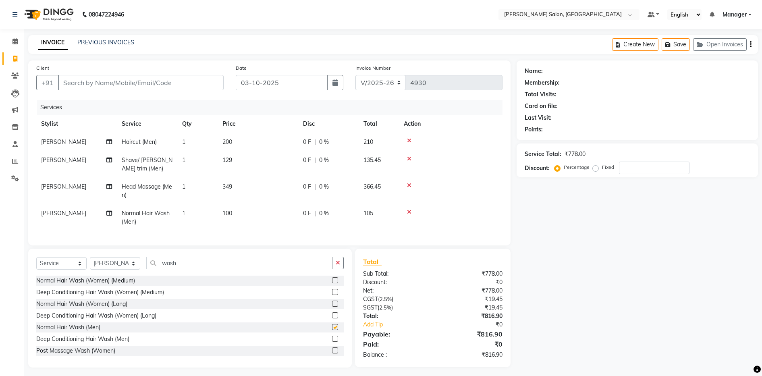
checkbox input "false"
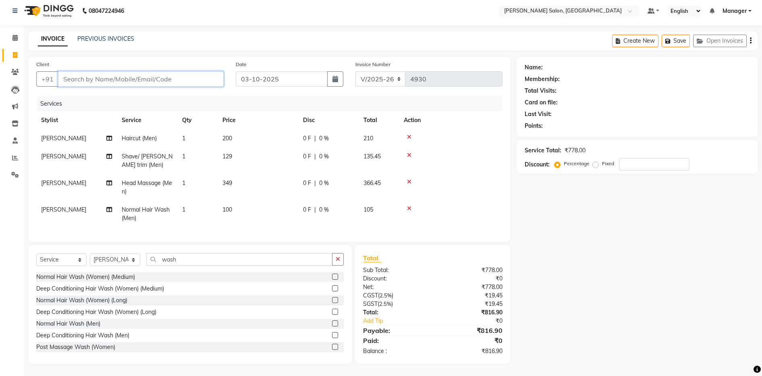
click at [149, 71] on input "Client" at bounding box center [141, 78] width 166 height 15
type input "9"
type input "0"
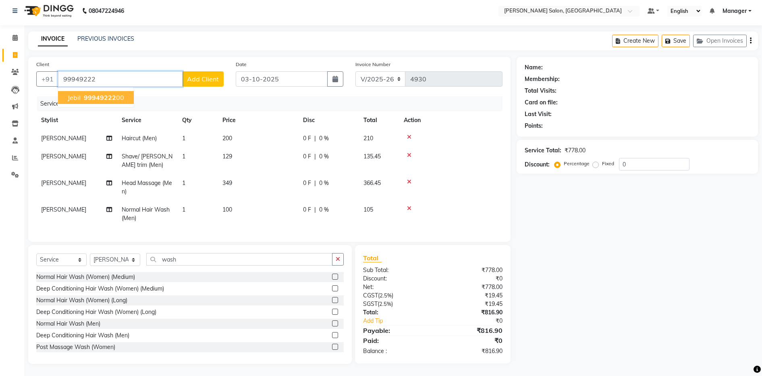
click at [121, 93] on ngb-highlight "99949222 00" at bounding box center [103, 97] width 42 height 8
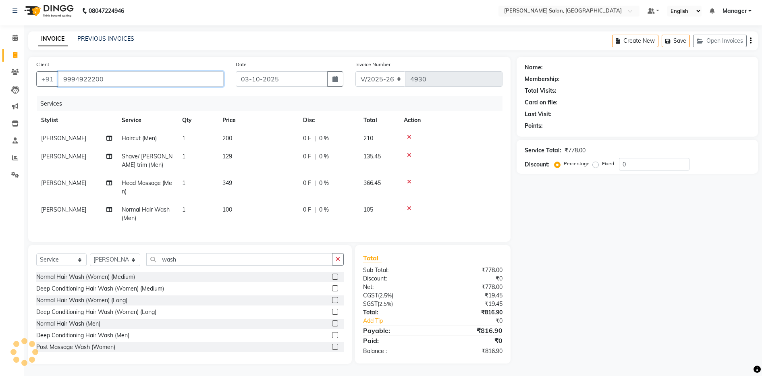
type input "9994922200"
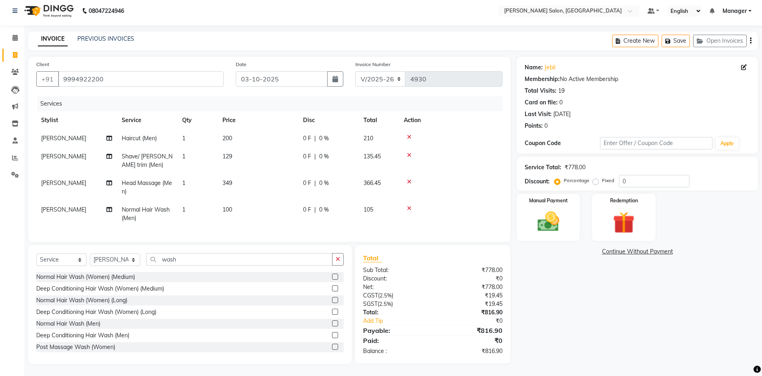
click at [55, 135] on span "[PERSON_NAME]" at bounding box center [63, 138] width 45 height 7
select select "28900"
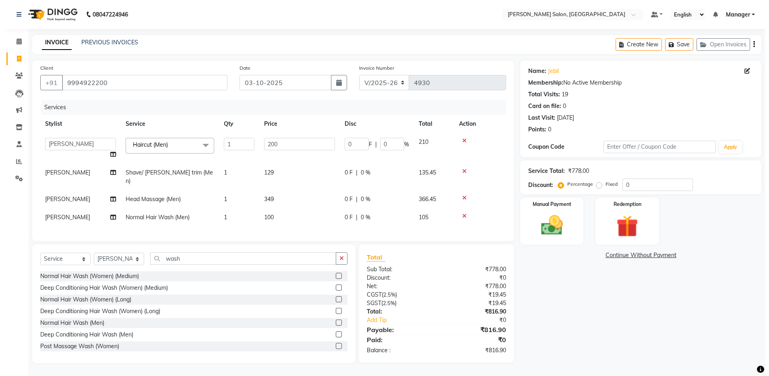
scroll to position [0, 0]
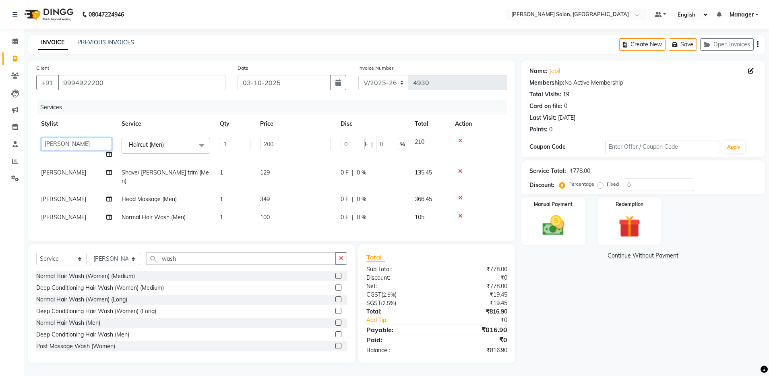
click at [62, 142] on select "Abhishek [PERSON_NAME] Arjun [PERSON_NAME] [PERSON_NAME] [PERSON_NAME] Manager …" at bounding box center [76, 144] width 71 height 12
select select "28897"
click at [80, 170] on td "[PERSON_NAME]" at bounding box center [76, 177] width 81 height 27
select select "28900"
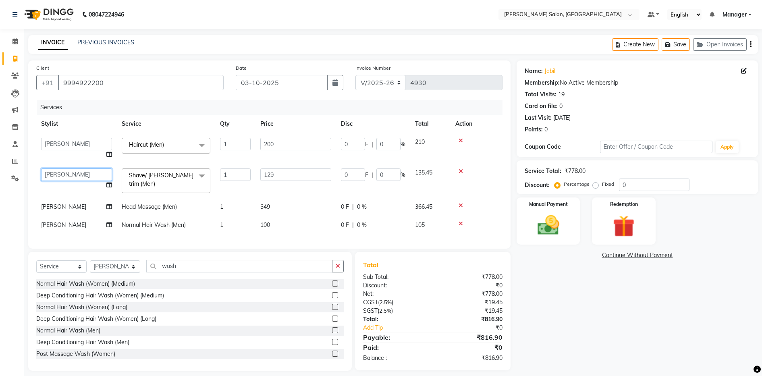
click at [80, 171] on select "Abhishek [PERSON_NAME] Arjun [PERSON_NAME] [PERSON_NAME] [PERSON_NAME] Manager …" at bounding box center [76, 174] width 71 height 12
select select "83730"
click at [85, 175] on select "Abhishek [PERSON_NAME] Arjun [PERSON_NAME] [PERSON_NAME] [PERSON_NAME] Manager …" at bounding box center [76, 174] width 71 height 12
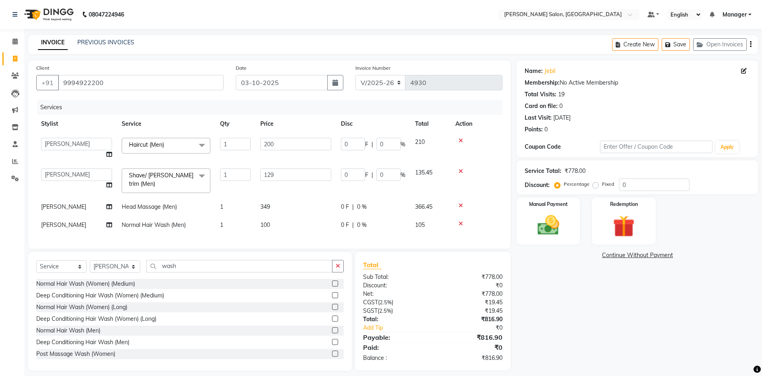
select select "28897"
click at [750, 44] on icon "button" at bounding box center [751, 44] width 2 height 0
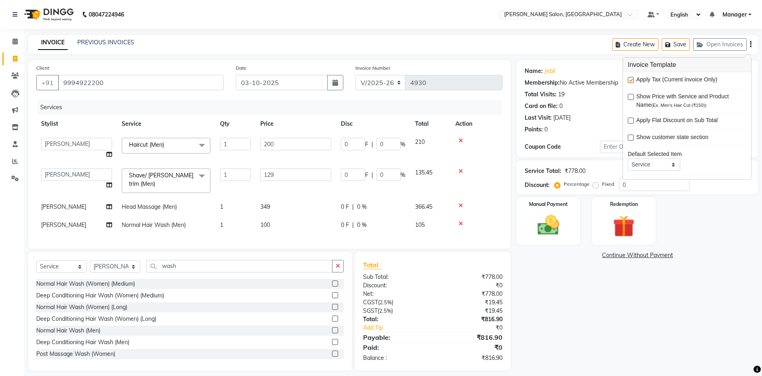
click at [629, 81] on label at bounding box center [631, 80] width 6 height 6
click at [629, 81] on input "checkbox" at bounding box center [630, 80] width 5 height 5
checkbox input "false"
click at [547, 213] on img at bounding box center [548, 225] width 37 height 26
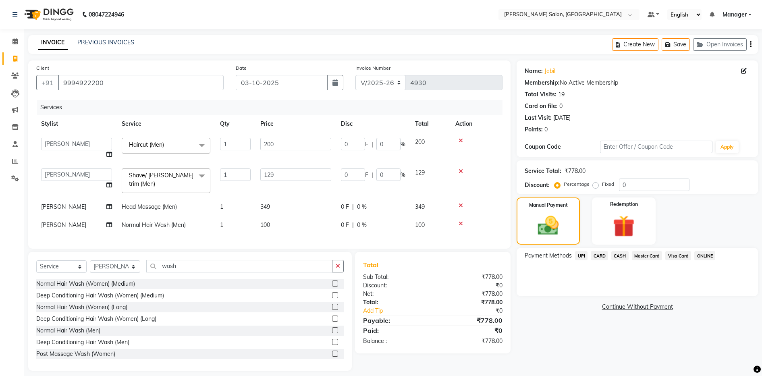
click at [624, 255] on span "CASH" at bounding box center [619, 255] width 17 height 9
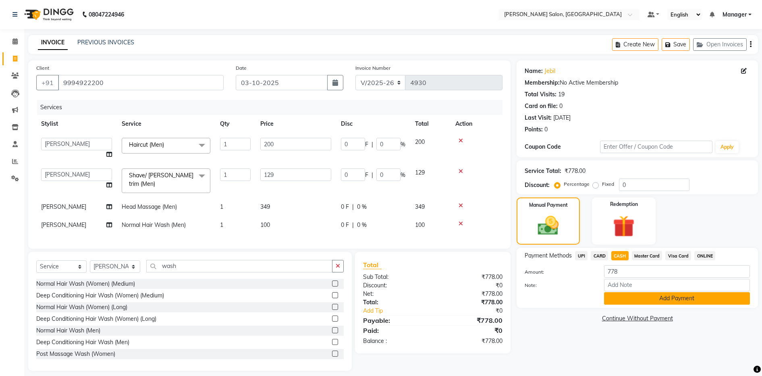
click at [640, 299] on button "Add Payment" at bounding box center [677, 298] width 146 height 12
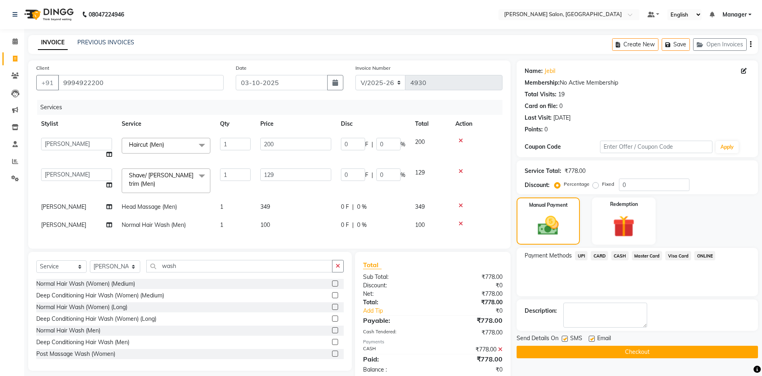
click at [607, 349] on button "Checkout" at bounding box center [636, 352] width 241 height 12
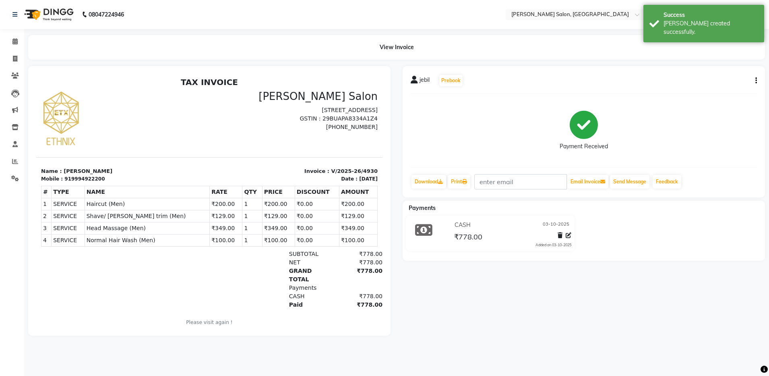
click at [75, 176] on div "919994922200" at bounding box center [84, 178] width 40 height 7
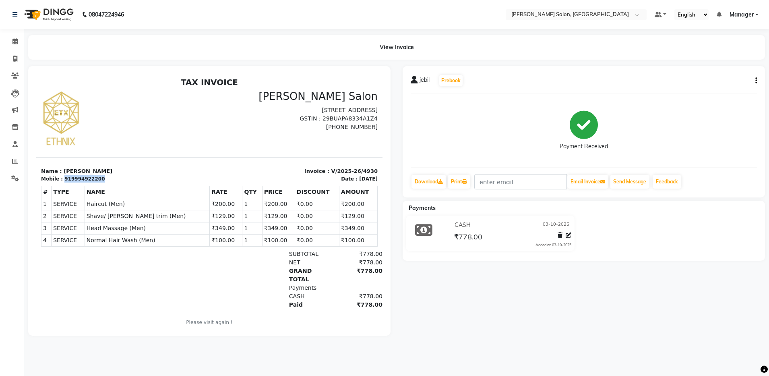
copy div "919994922200"
